Goal: Answer question/provide support

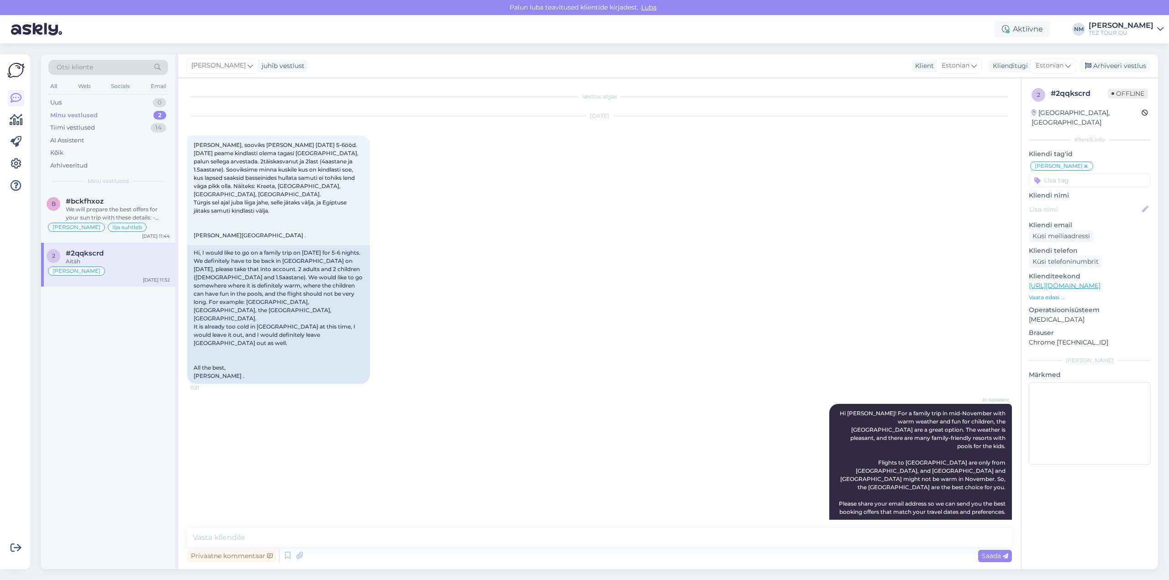
scroll to position [392, 0]
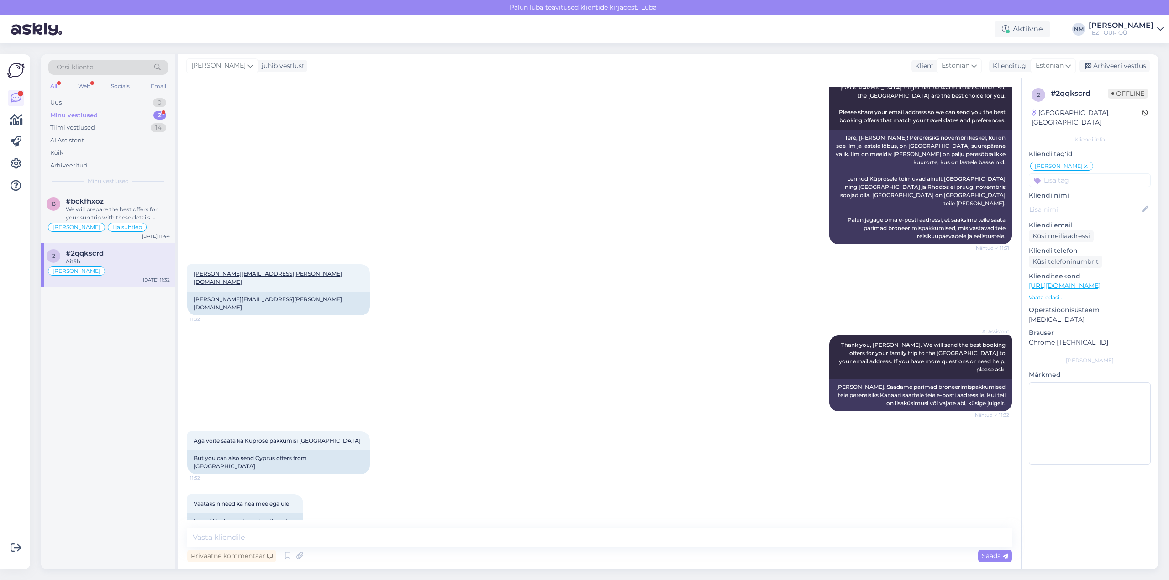
click at [123, 256] on div "#2qqkscrd" at bounding box center [118, 253] width 104 height 8
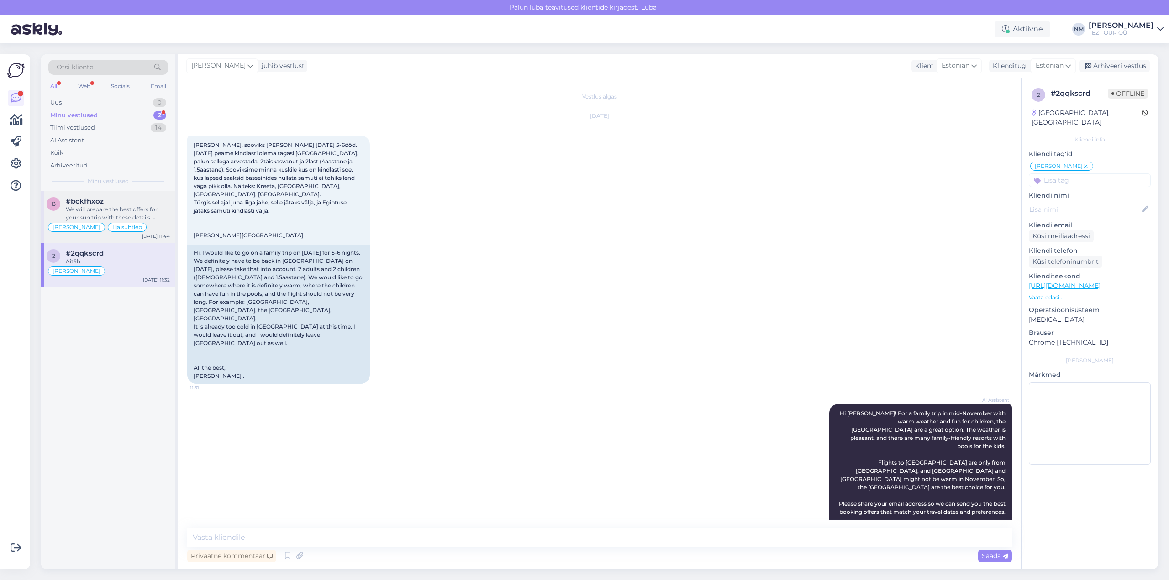
click at [123, 210] on div "We will prepare the best offers for your sun trip with these details: - Departu…" at bounding box center [118, 214] width 104 height 16
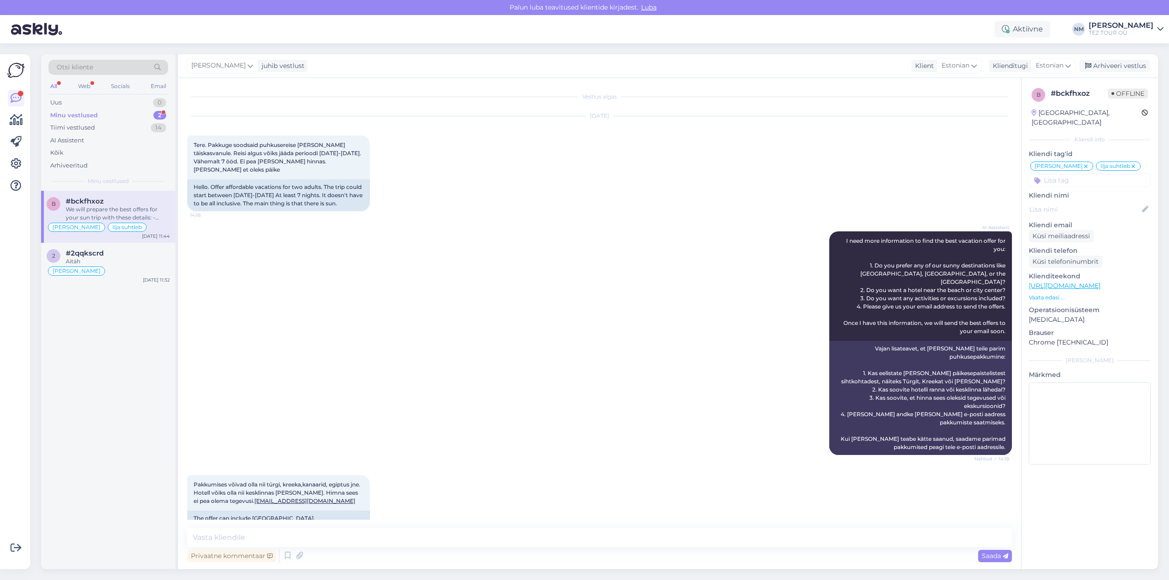
scroll to position [734, 0]
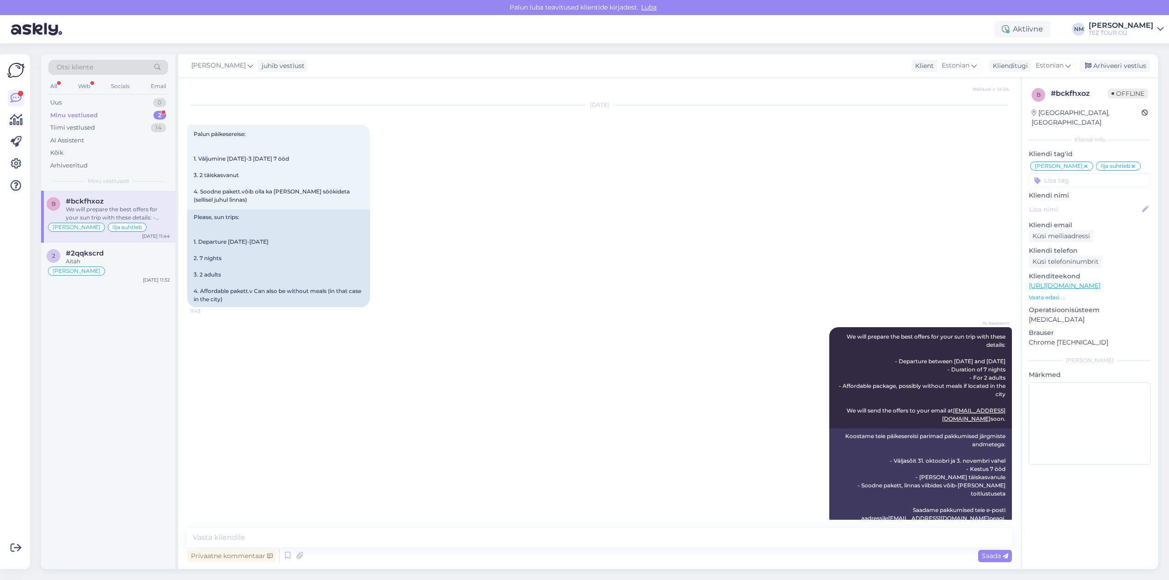
click at [159, 113] on div "2" at bounding box center [159, 115] width 13 height 9
click at [121, 207] on div "We will prepare the best offers for your sun trip with these details: - Departu…" at bounding box center [118, 214] width 104 height 16
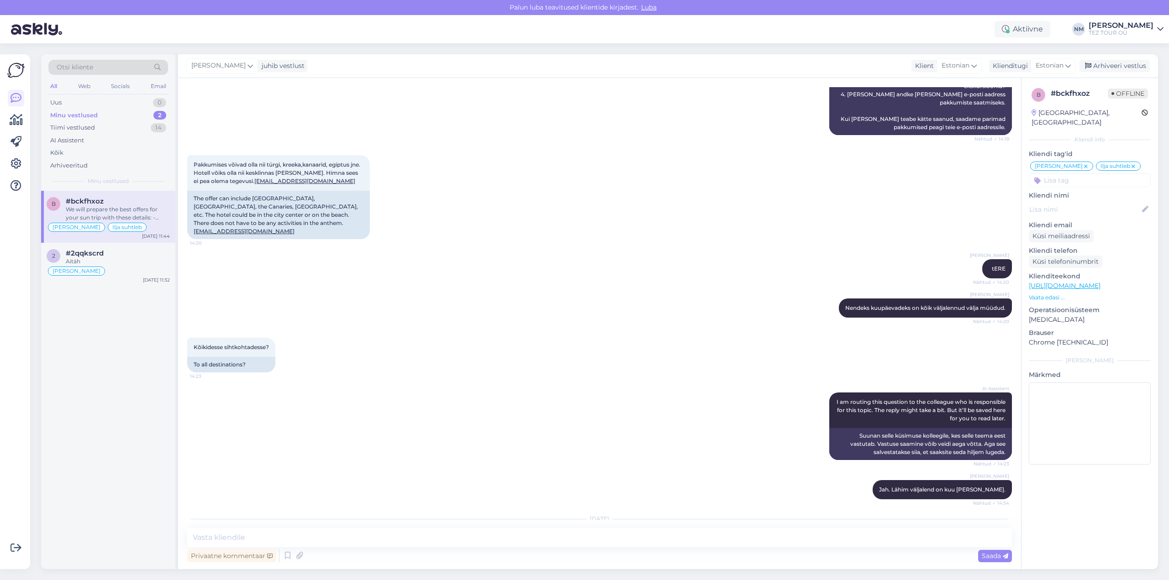
scroll to position [320, 0]
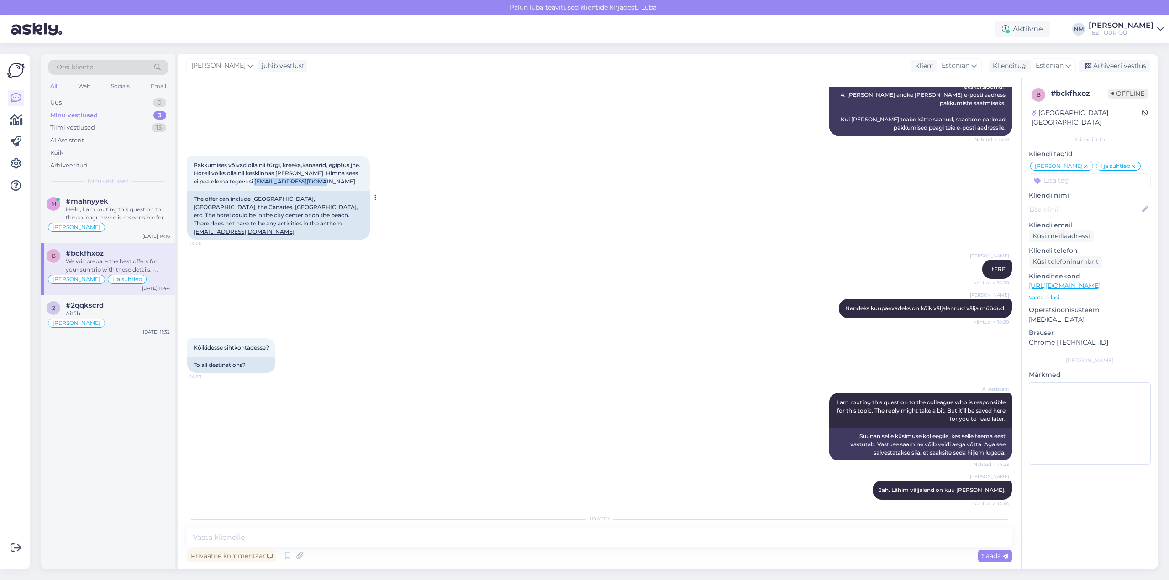
drag, startPoint x: 317, startPoint y: 157, endPoint x: 251, endPoint y: 158, distance: 66.7
click at [251, 158] on div "Pakkumises võivad olla nii türgi, kreeka,kanaarid, egiptus jne. Hotell võiks ol…" at bounding box center [278, 174] width 183 height 36
copy link "[EMAIL_ADDRESS][DOMAIN_NAME]"
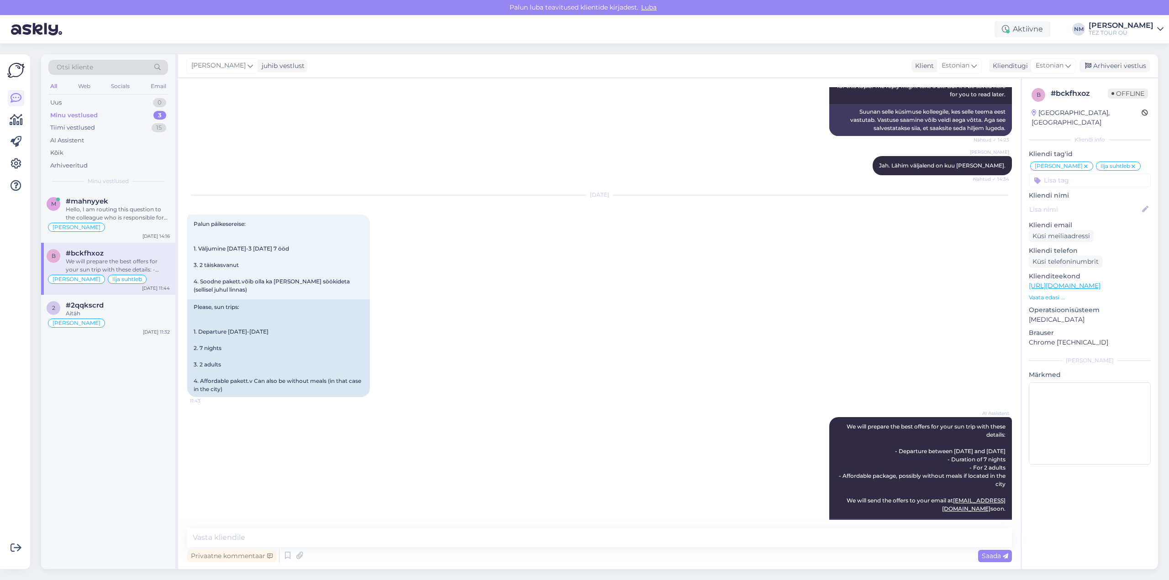
scroll to position [734, 0]
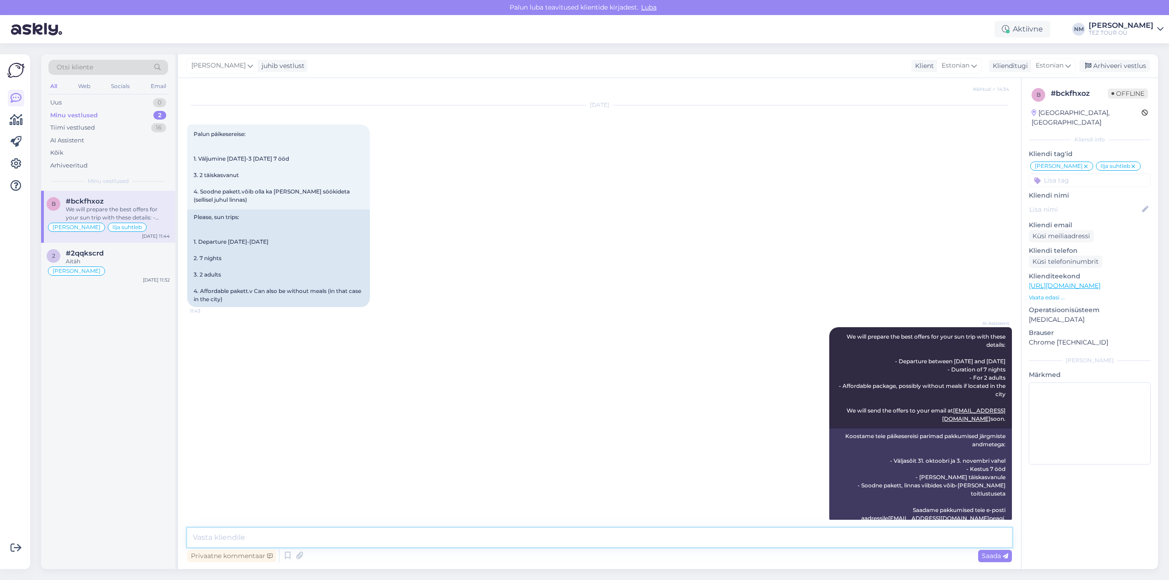
click at [211, 535] on textarea at bounding box center [599, 537] width 825 height 19
paste textarea "Täname, et tunnete huvi TEZ TOURi poolt pakutavate reisiteenuste vastu."
click at [195, 536] on textarea "tere. Täname, et tunnete huvi TEZ TOURi poolt pakutavate reisiteenuste vastu." at bounding box center [599, 537] width 825 height 19
type textarea "Tere. Täname, et tunnete huvi TEZ TOURi poolt pakutavate reisiteenuste vastu."
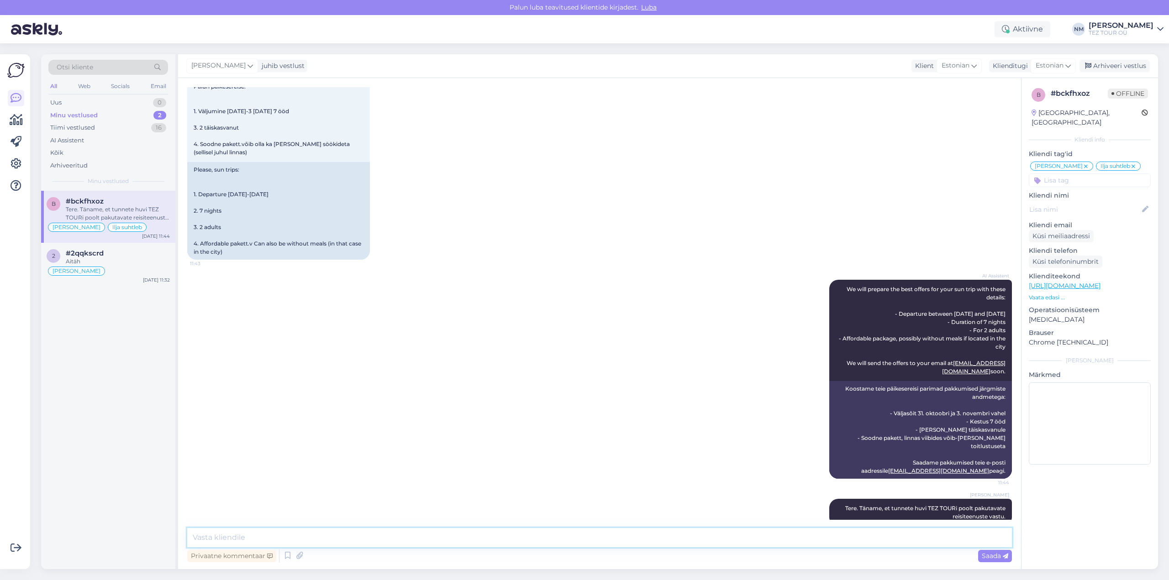
click at [245, 534] on textarea at bounding box center [599, 537] width 825 height 19
type textarea "Pakkumine on saadetud märgitud e-mailile"
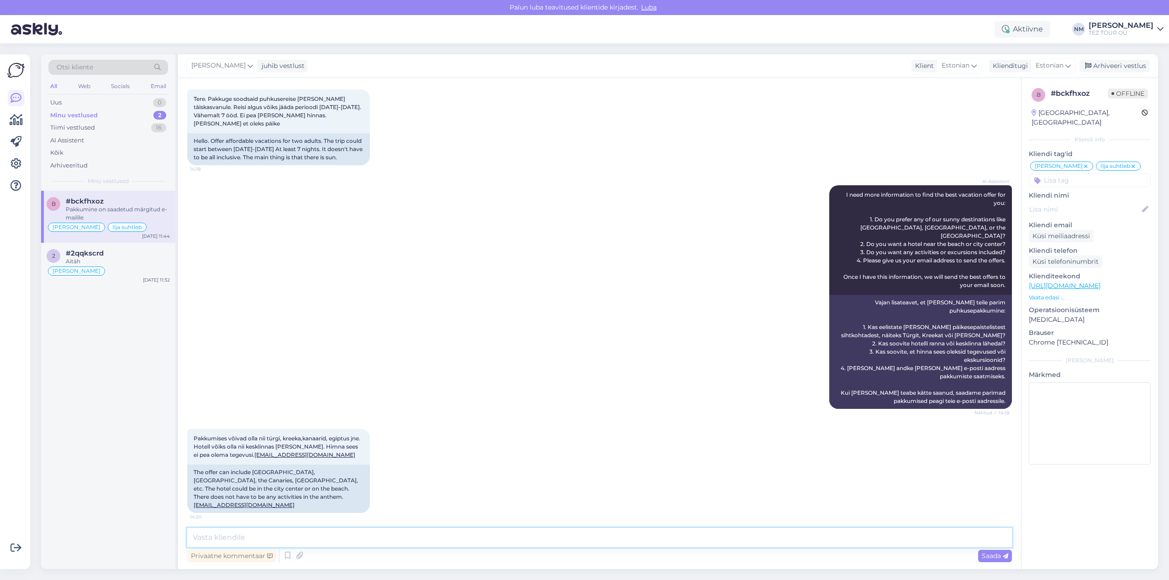
scroll to position [0, 0]
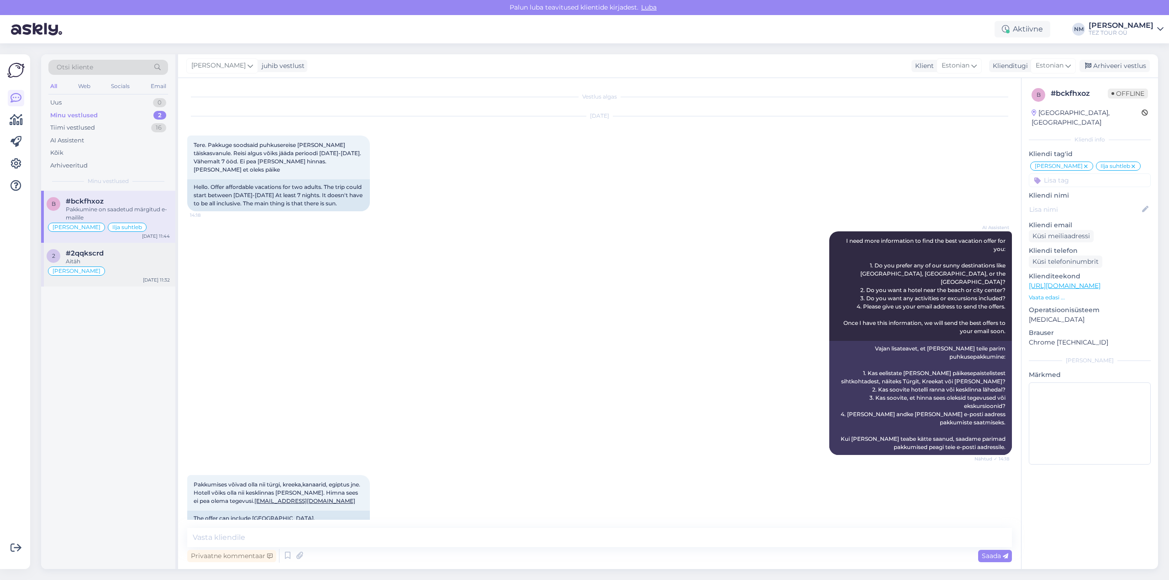
click at [123, 260] on div "Aitäh" at bounding box center [118, 262] width 104 height 8
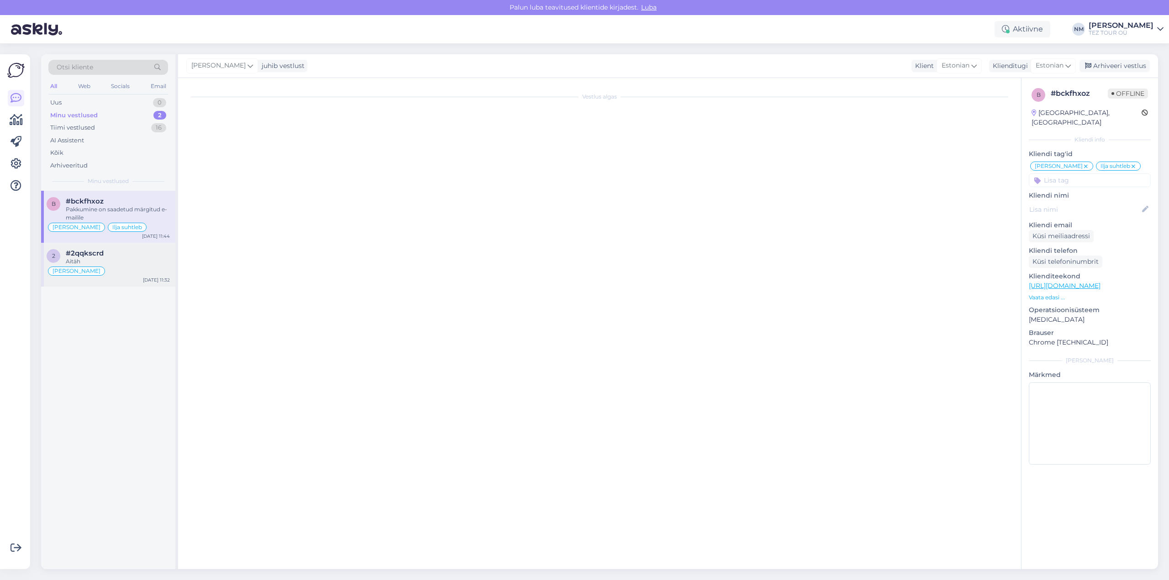
scroll to position [392, 0]
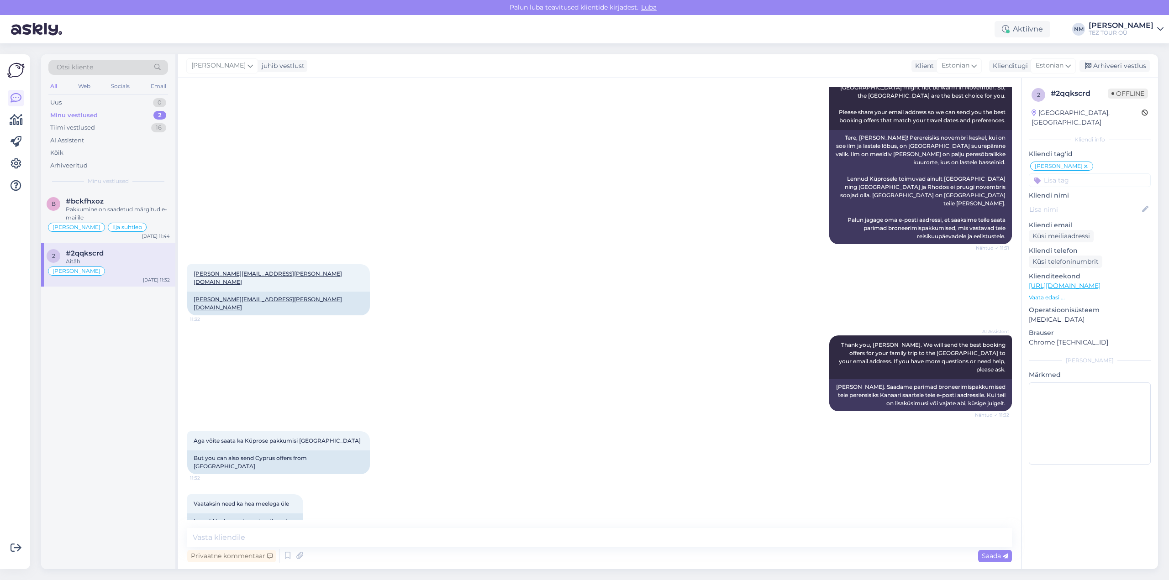
click at [121, 259] on div "Aitäh" at bounding box center [118, 262] width 104 height 8
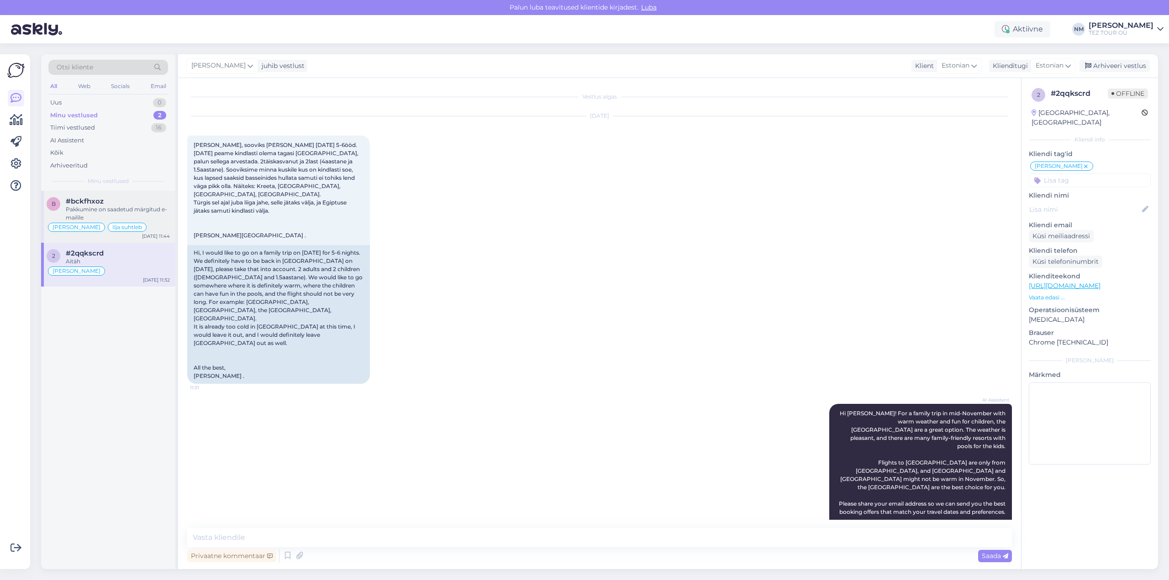
click at [142, 209] on div "Pakkumine on saadetud märgitud e-mailile" at bounding box center [118, 214] width 104 height 16
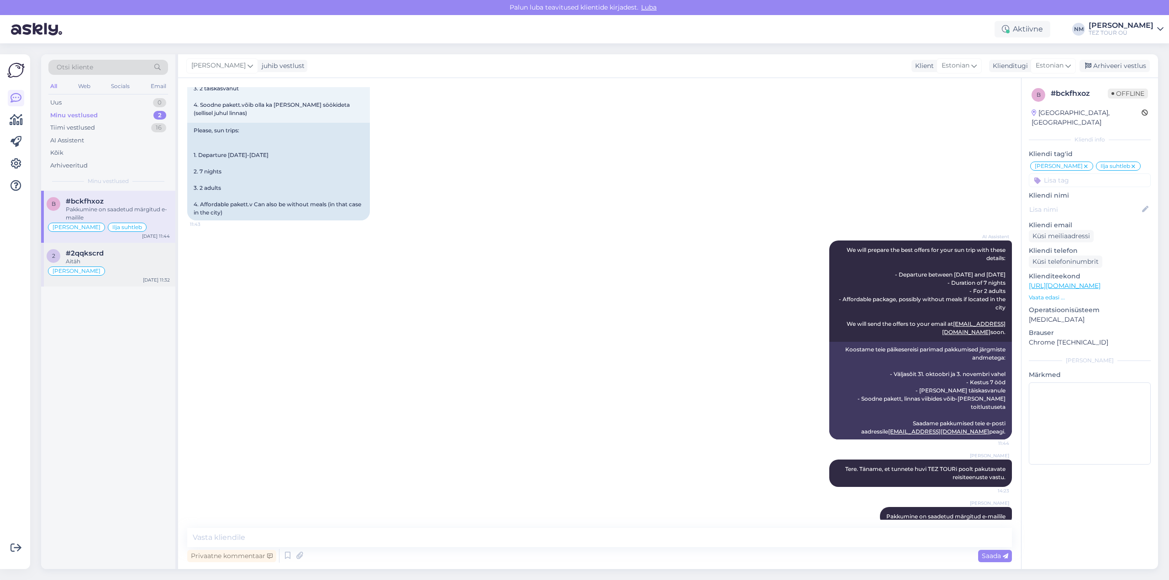
click at [129, 259] on div "Aitäh" at bounding box center [118, 262] width 104 height 8
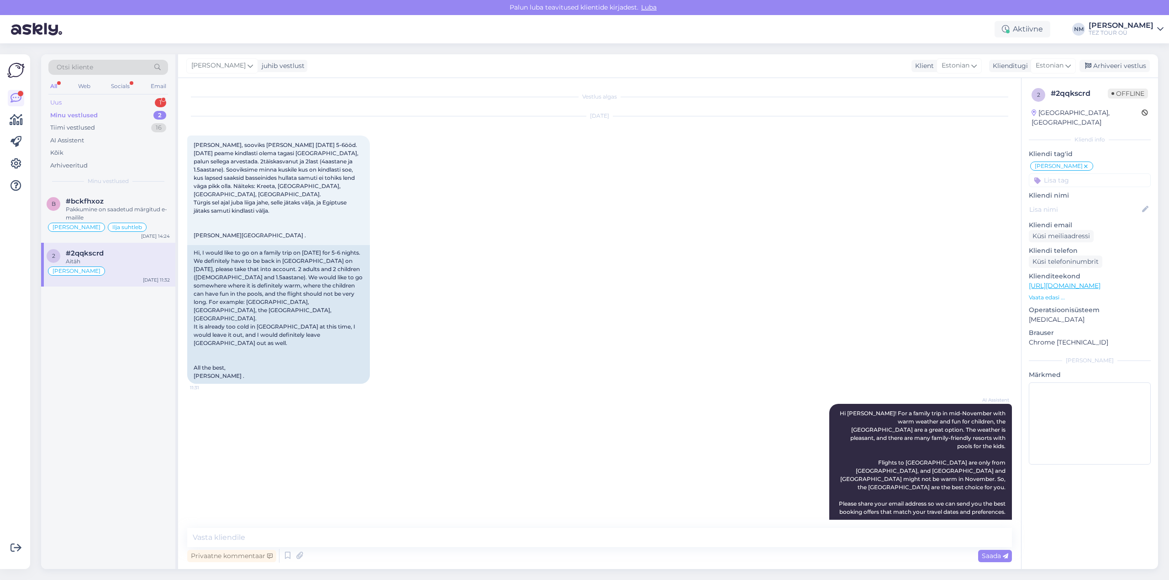
click at [164, 102] on div "1" at bounding box center [160, 102] width 11 height 9
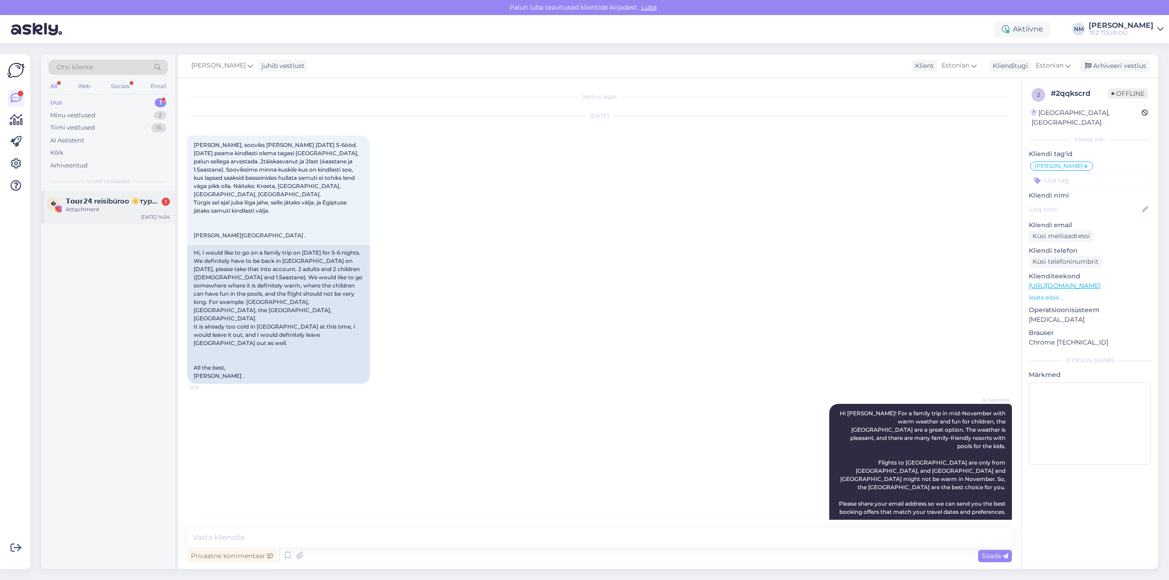
click at [105, 206] on div "Attachment" at bounding box center [118, 210] width 104 height 8
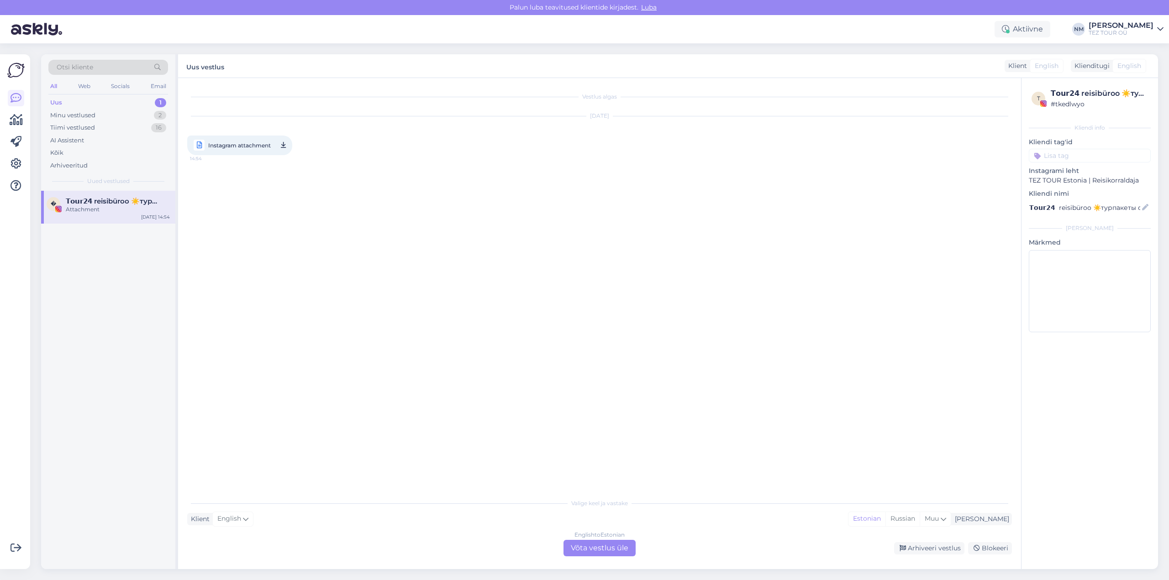
click at [620, 548] on div "English to Estonian Võta vestlus üle" at bounding box center [600, 548] width 72 height 16
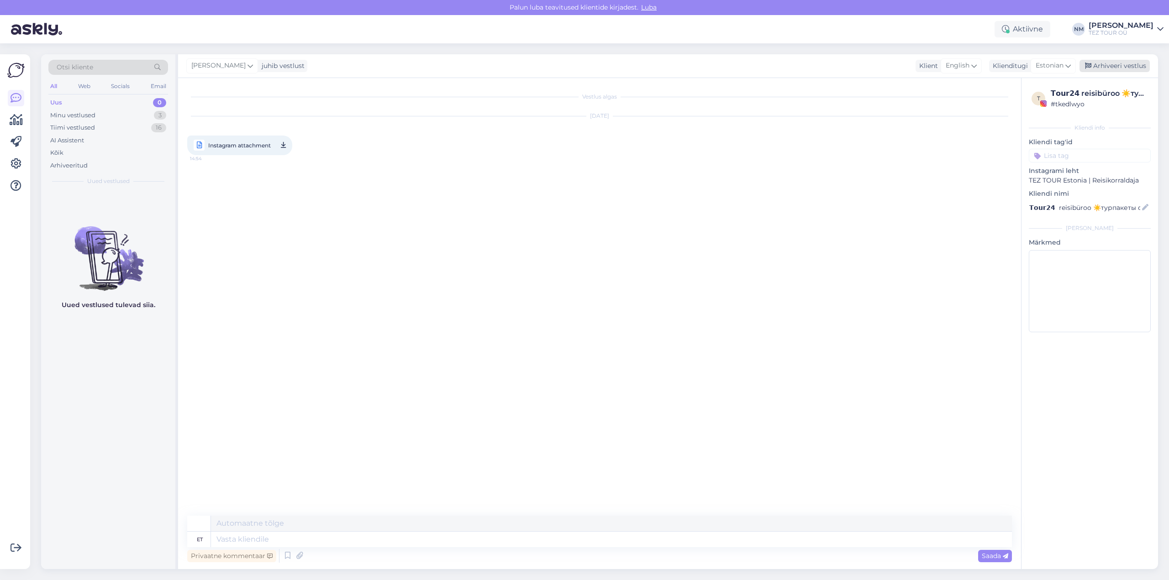
click at [1113, 69] on div "Arhiveeri vestlus" at bounding box center [1115, 66] width 70 height 12
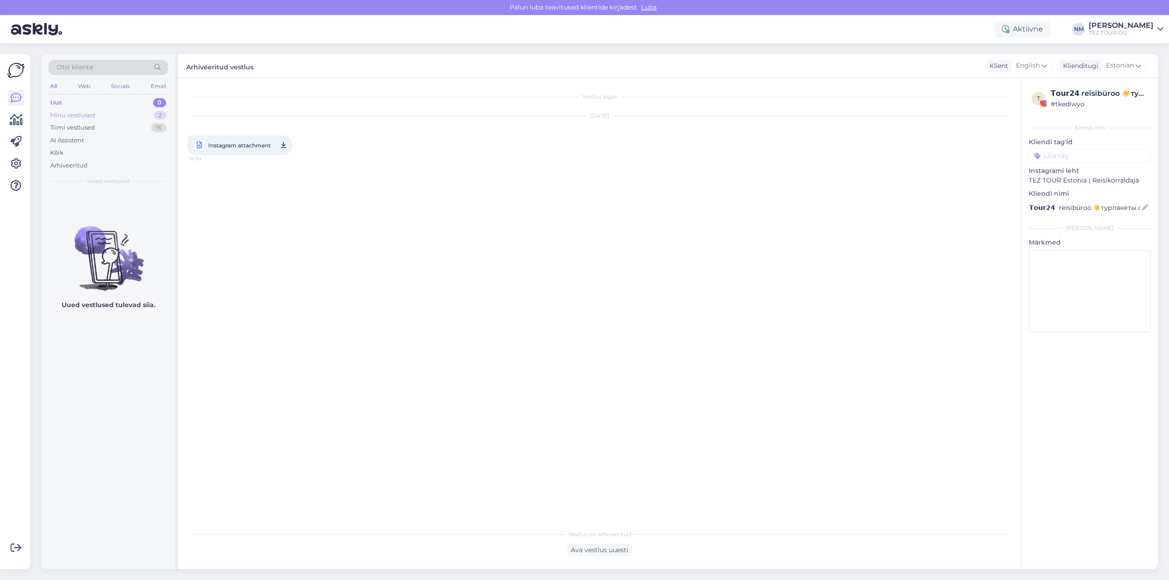
click at [158, 115] on div "2" at bounding box center [160, 115] width 12 height 9
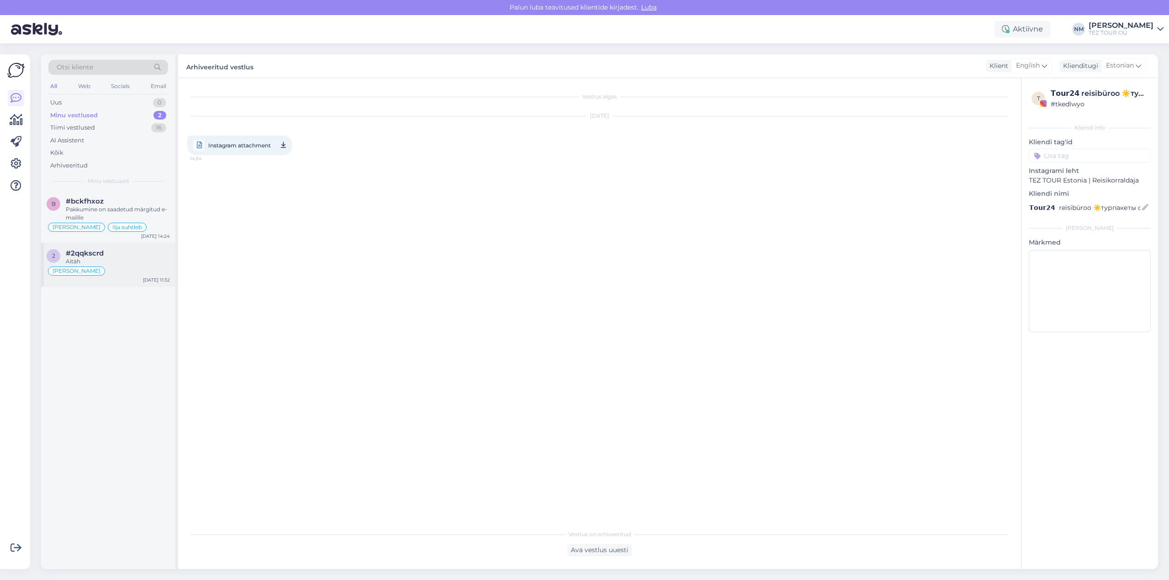
click at [132, 255] on div "#2qqkscrd" at bounding box center [118, 253] width 104 height 8
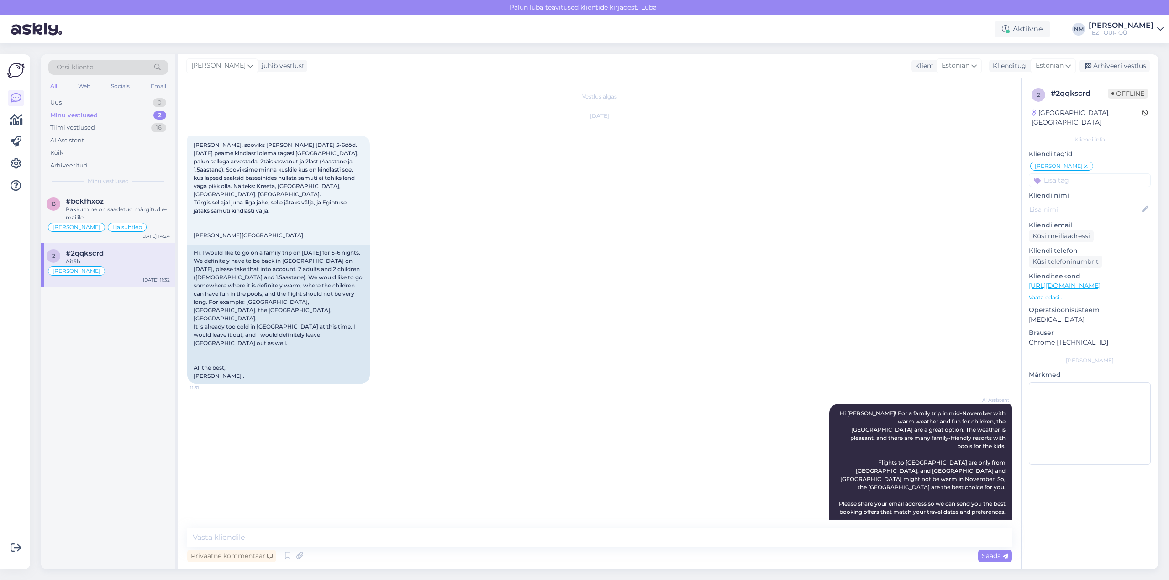
scroll to position [392, 0]
